Goal: Book appointment/travel/reservation

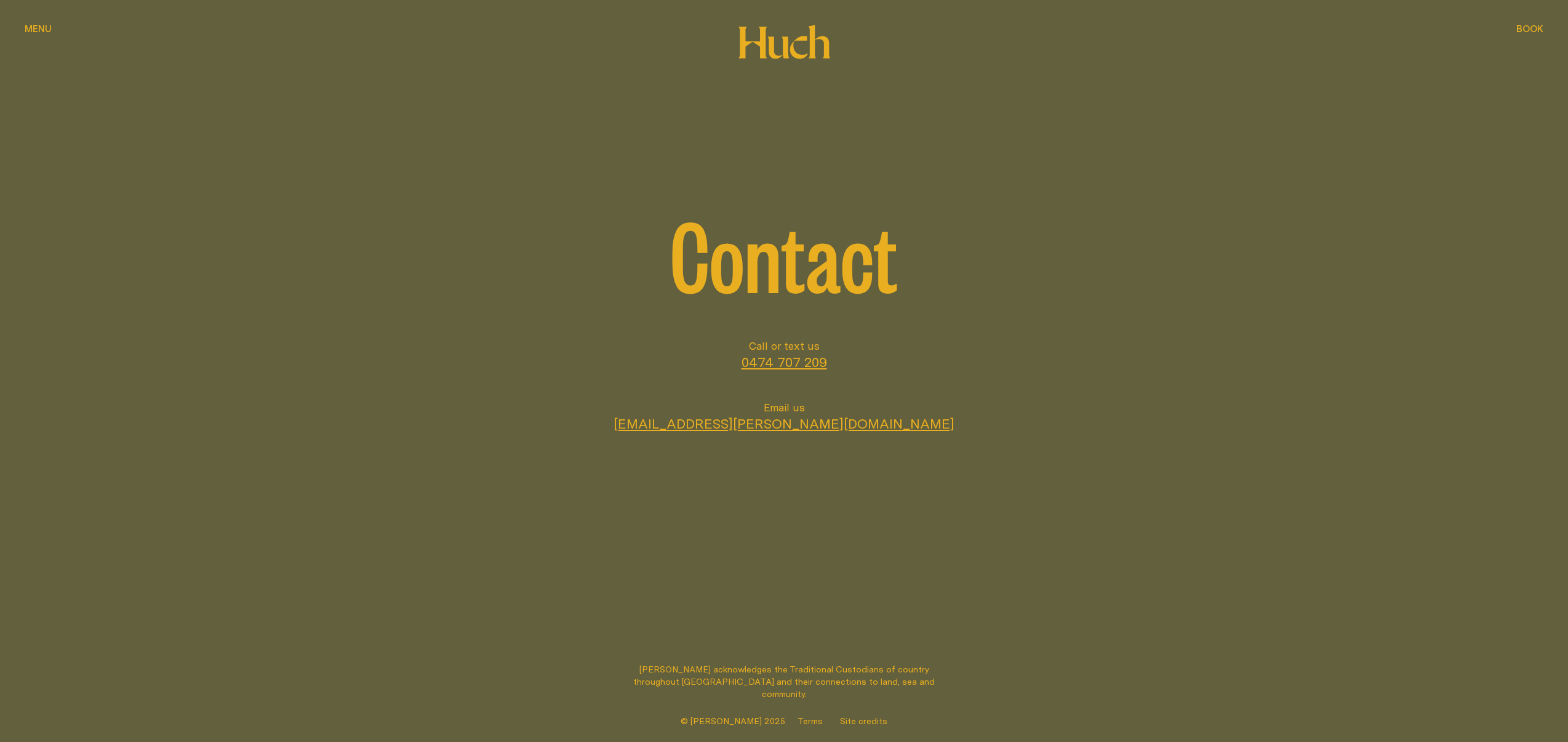
click at [1548, 27] on div "Contact" at bounding box center [784, 169] width 1568 height 338
click at [1538, 29] on span "Book" at bounding box center [1530, 28] width 27 height 9
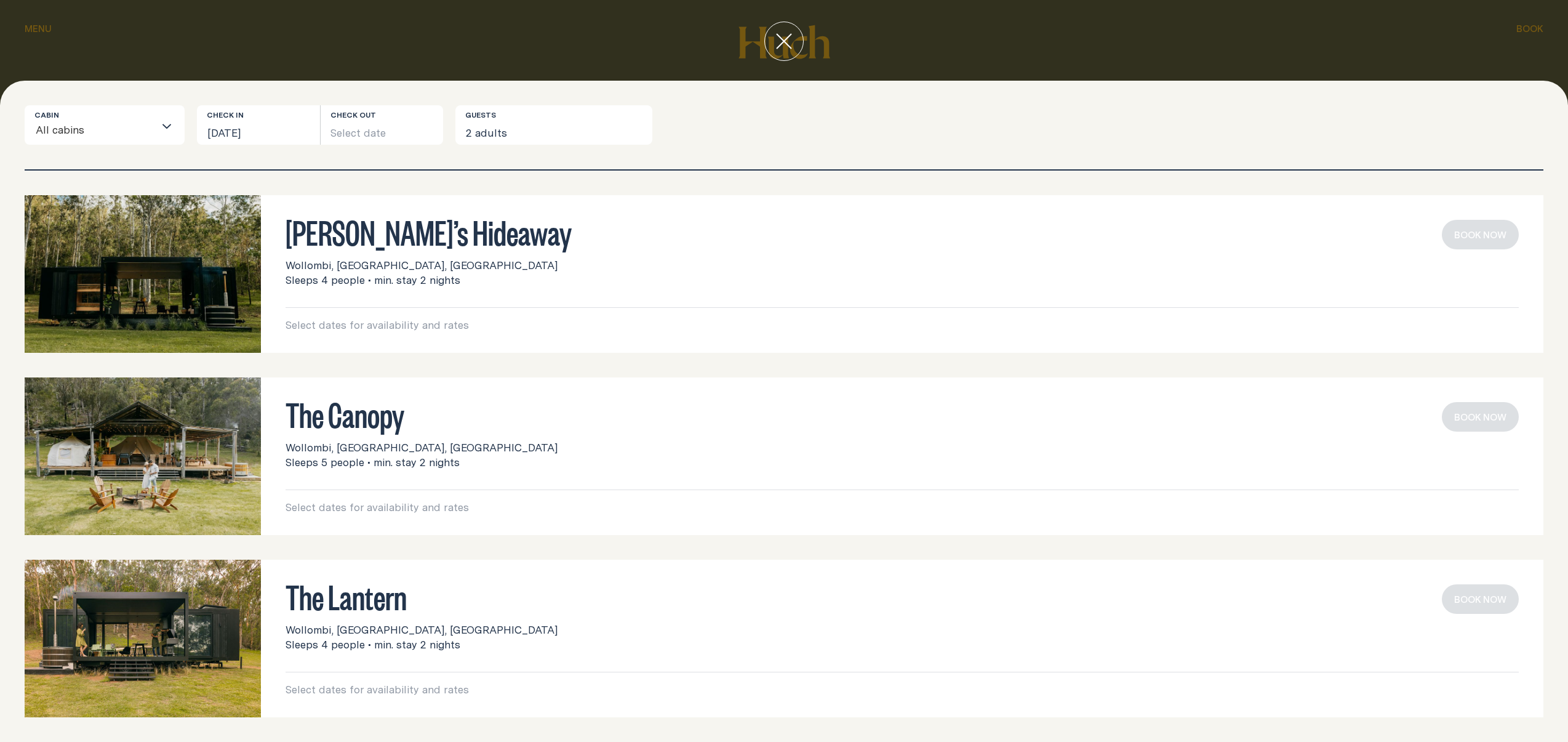
drag, startPoint x: 336, startPoint y: 151, endPoint x: 351, endPoint y: 138, distance: 19.8
click at [338, 150] on div "Cabin All cabins Loading... Check in [DATE] Check out Select date Guests 2 adul…" at bounding box center [784, 137] width 1519 height 64
click at [352, 138] on button "Select date" at bounding box center [382, 125] width 123 height 39
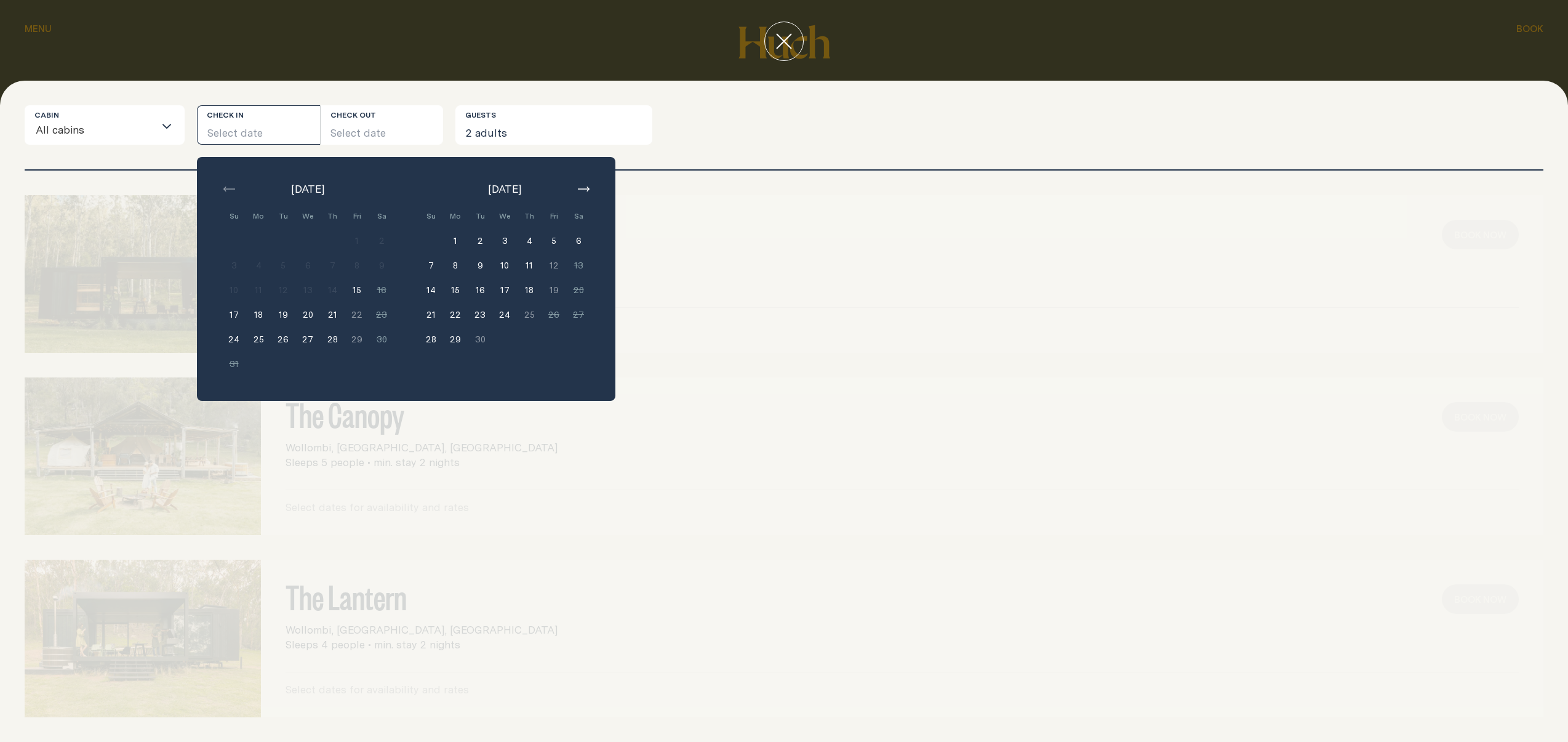
click at [527, 291] on button "18" at bounding box center [529, 289] width 25 height 25
click at [675, 276] on div "[PERSON_NAME]’s Hideaway Wollombi, [GEOGRAPHIC_DATA], [GEOGRAPHIC_DATA] Sleeps …" at bounding box center [784, 274] width 1519 height 157
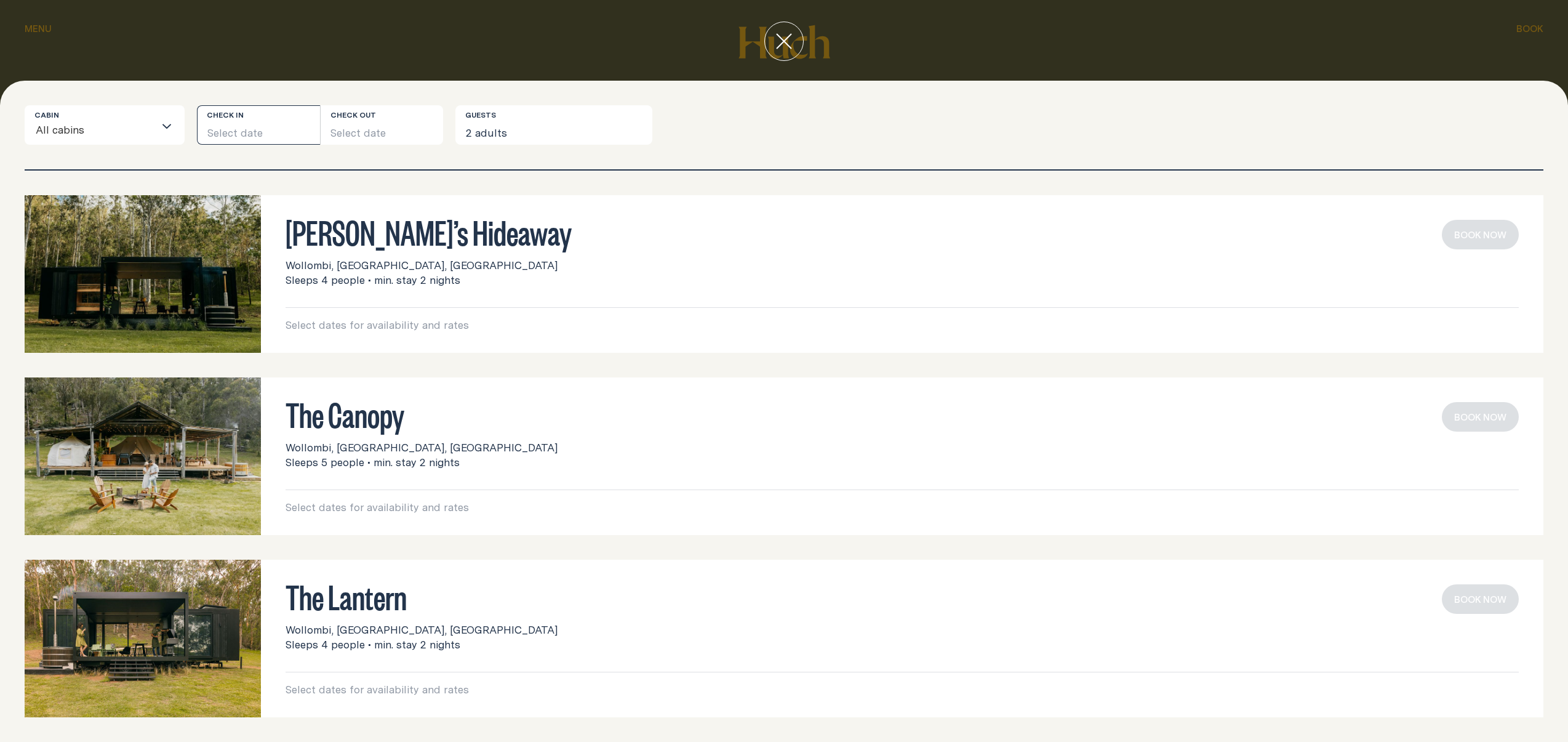
click at [256, 131] on button "Select date" at bounding box center [258, 125] width 123 height 39
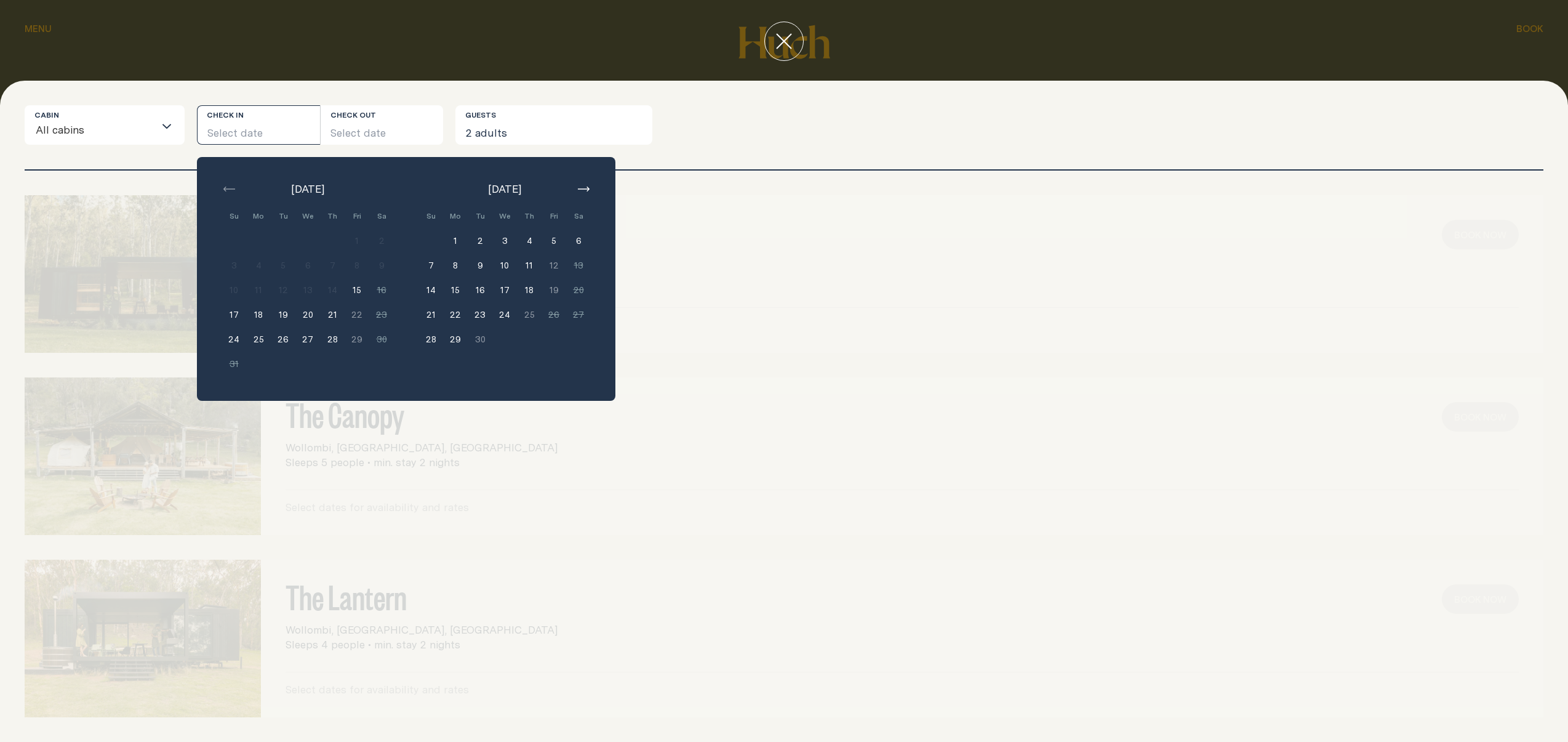
click at [498, 289] on button "17" at bounding box center [505, 289] width 25 height 25
click at [693, 274] on div "[PERSON_NAME]’s Hideaway Wollombi, [GEOGRAPHIC_DATA], [GEOGRAPHIC_DATA] Sleeps …" at bounding box center [784, 274] width 1519 height 157
